Goal: Task Accomplishment & Management: Manage account settings

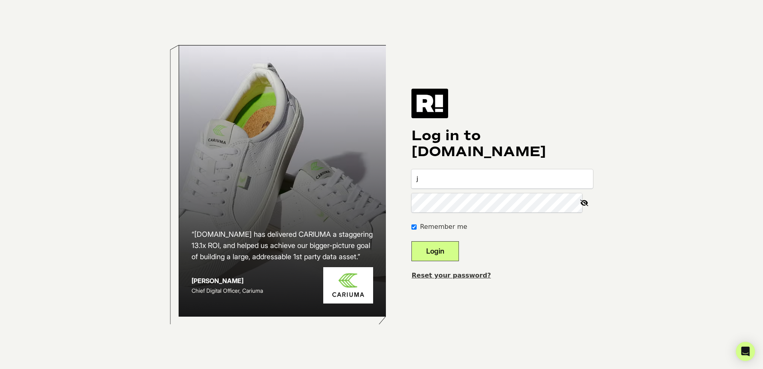
type input "jlindquist@motisbrands.com"
click at [459, 249] on button "Login" at bounding box center [436, 251] width 48 height 20
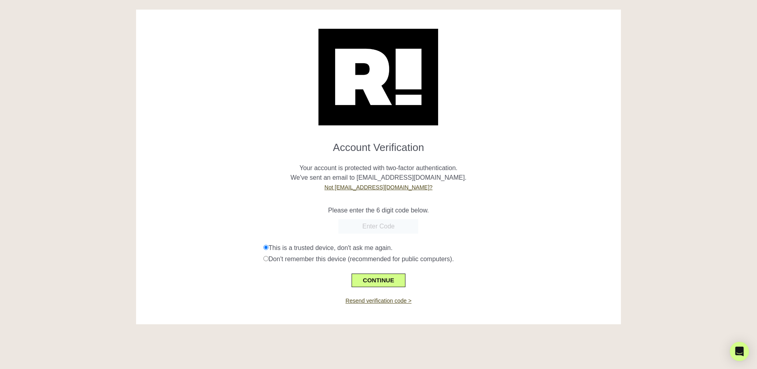
click at [385, 218] on form "Account Verification Your account is protected with two-factor authentication. …" at bounding box center [378, 211] width 473 height 152
click at [388, 225] on input "text" at bounding box center [378, 226] width 80 height 14
type input "669008"
click at [384, 279] on button "CONTINUE" at bounding box center [378, 280] width 53 height 14
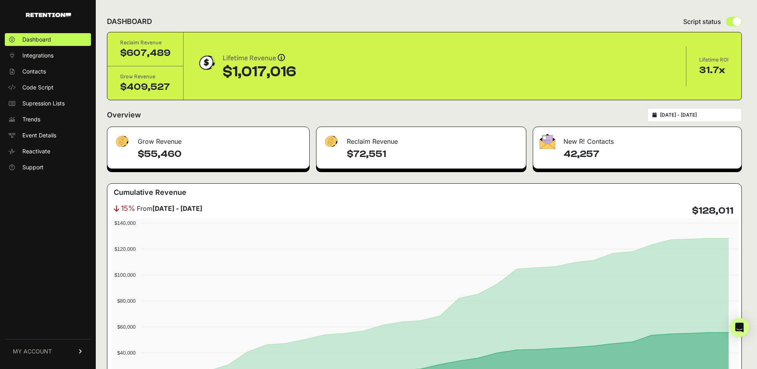
click at [37, 347] on span "MY ACCOUNT" at bounding box center [32, 351] width 39 height 8
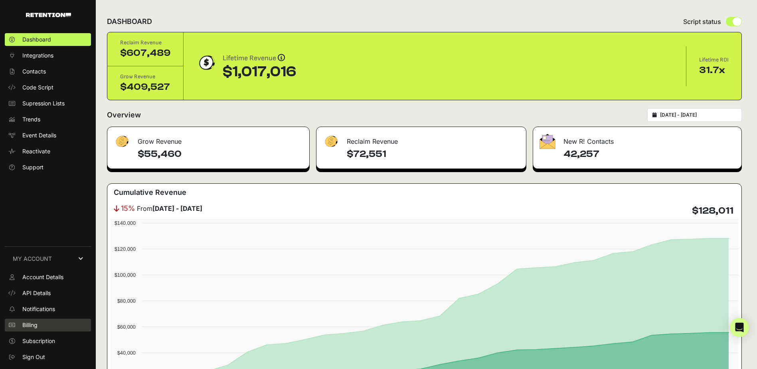
click at [40, 325] on link "Billing" at bounding box center [48, 325] width 86 height 13
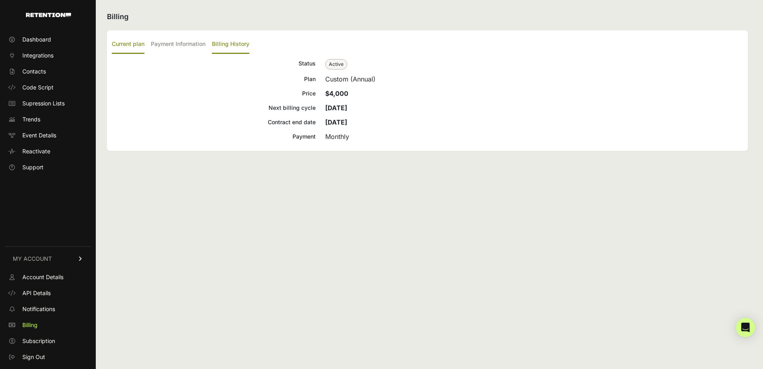
click at [240, 44] on label "Billing History" at bounding box center [231, 44] width 38 height 19
click at [0, 0] on input "Billing History" at bounding box center [0, 0] width 0 height 0
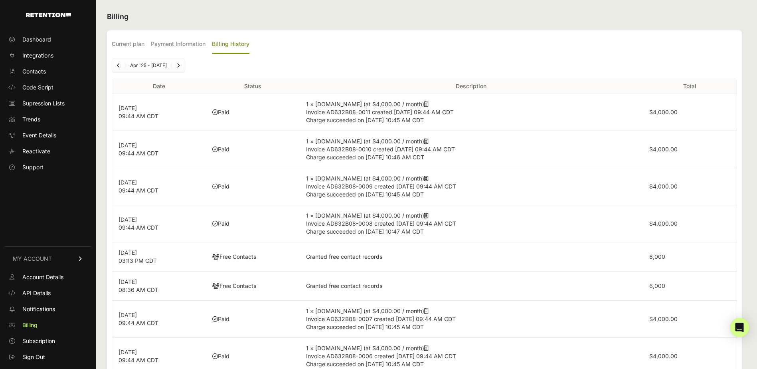
click at [424, 104] on icon at bounding box center [426, 104] width 4 height 6
